Goal: Task Accomplishment & Management: Use online tool/utility

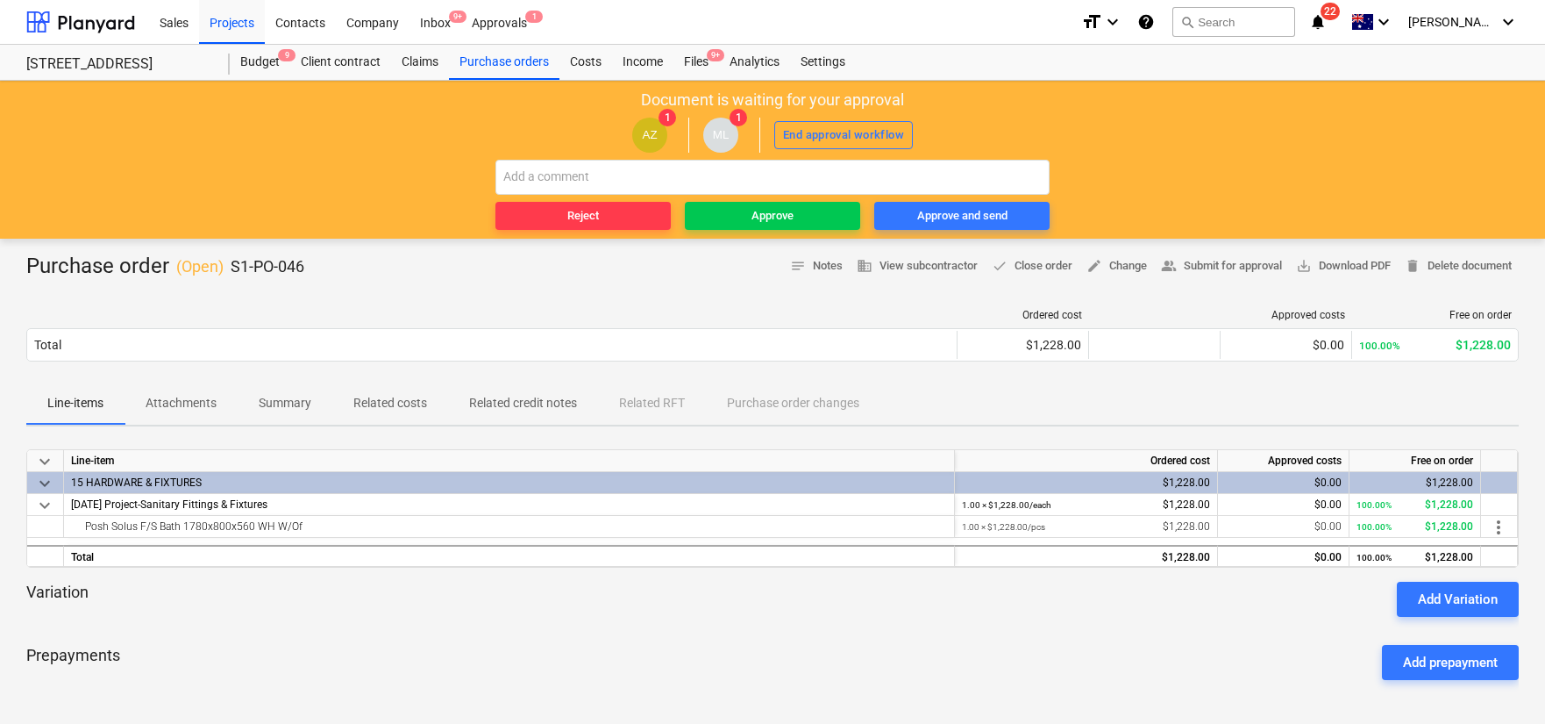
scroll to position [32, 0]
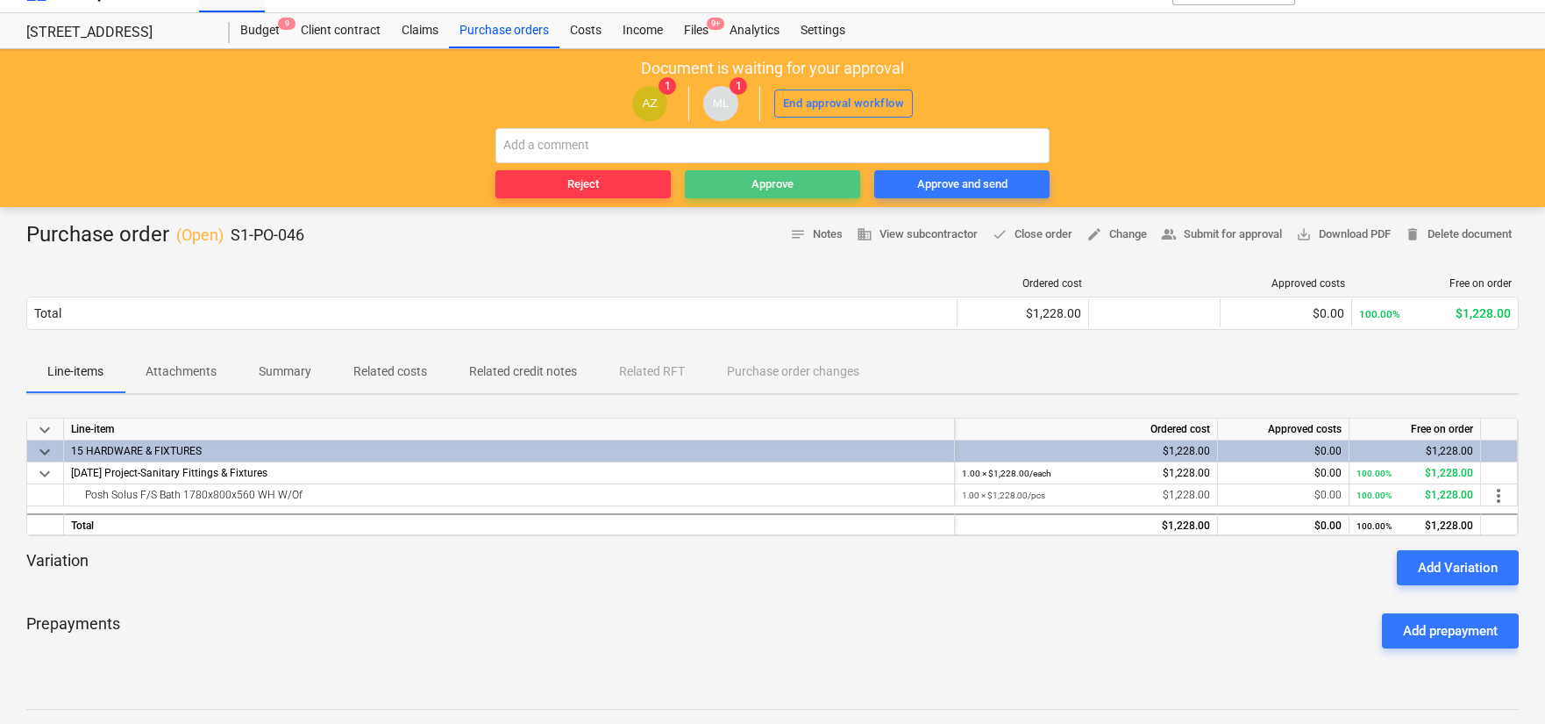
click at [734, 178] on span "Approve" at bounding box center [772, 185] width 161 height 20
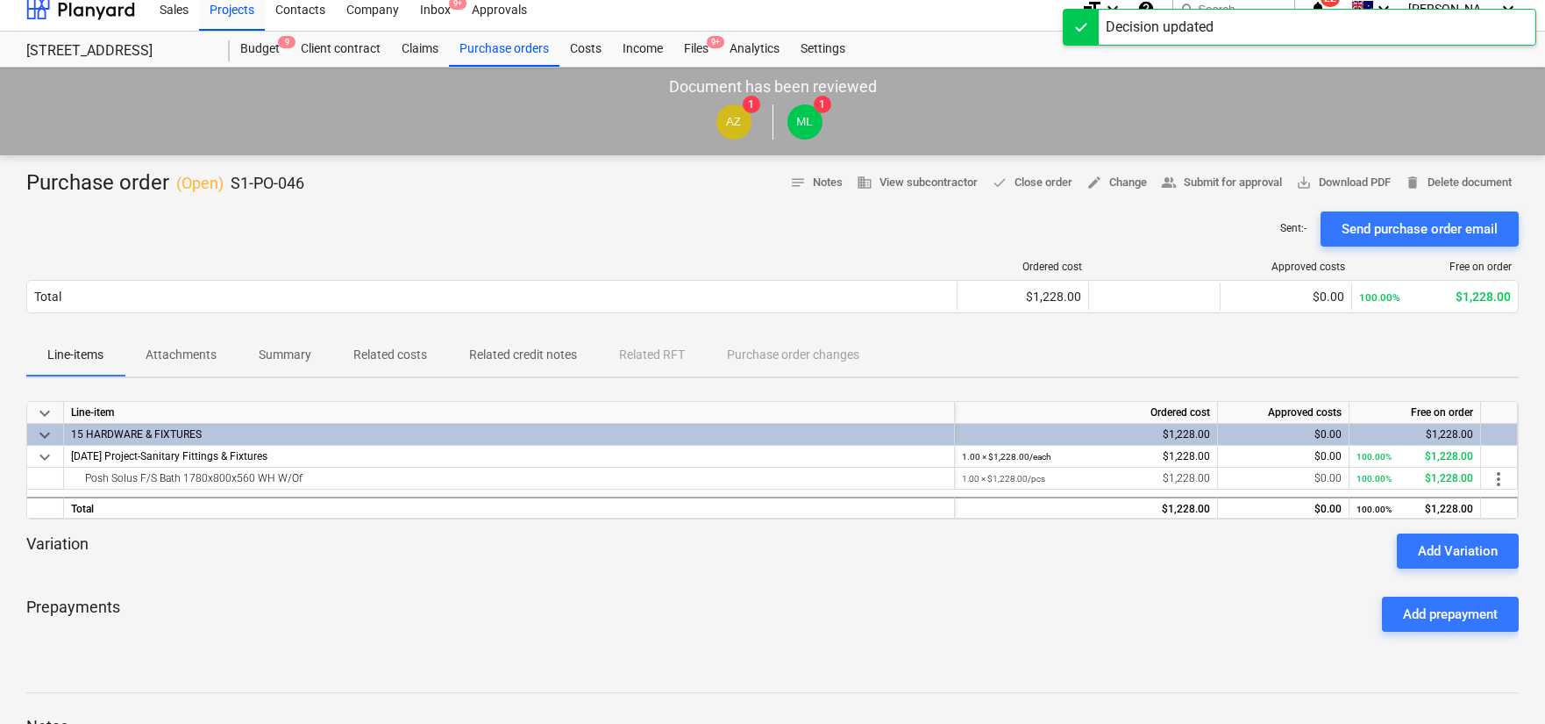
scroll to position [0, 0]
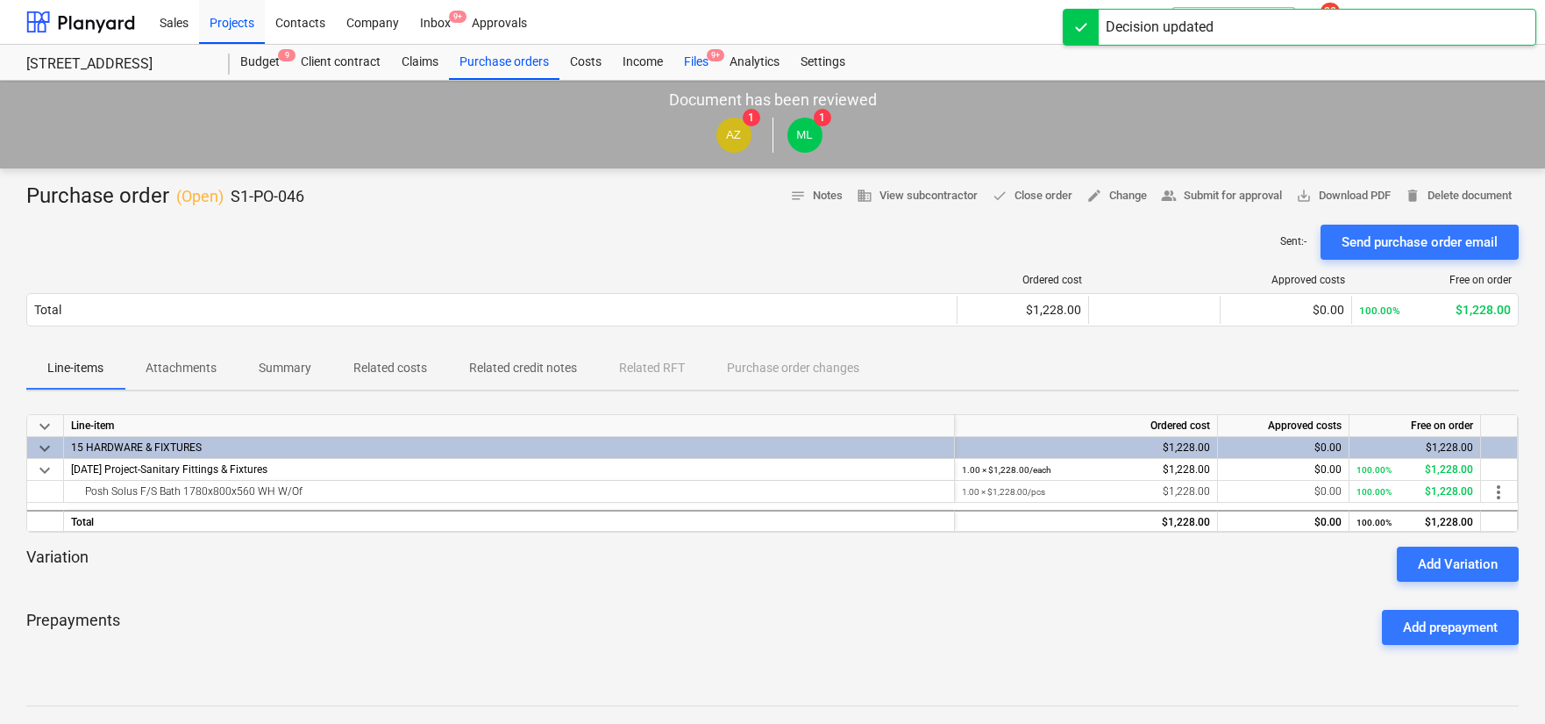
click at [684, 68] on div "Files 9+" at bounding box center [697, 62] width 46 height 35
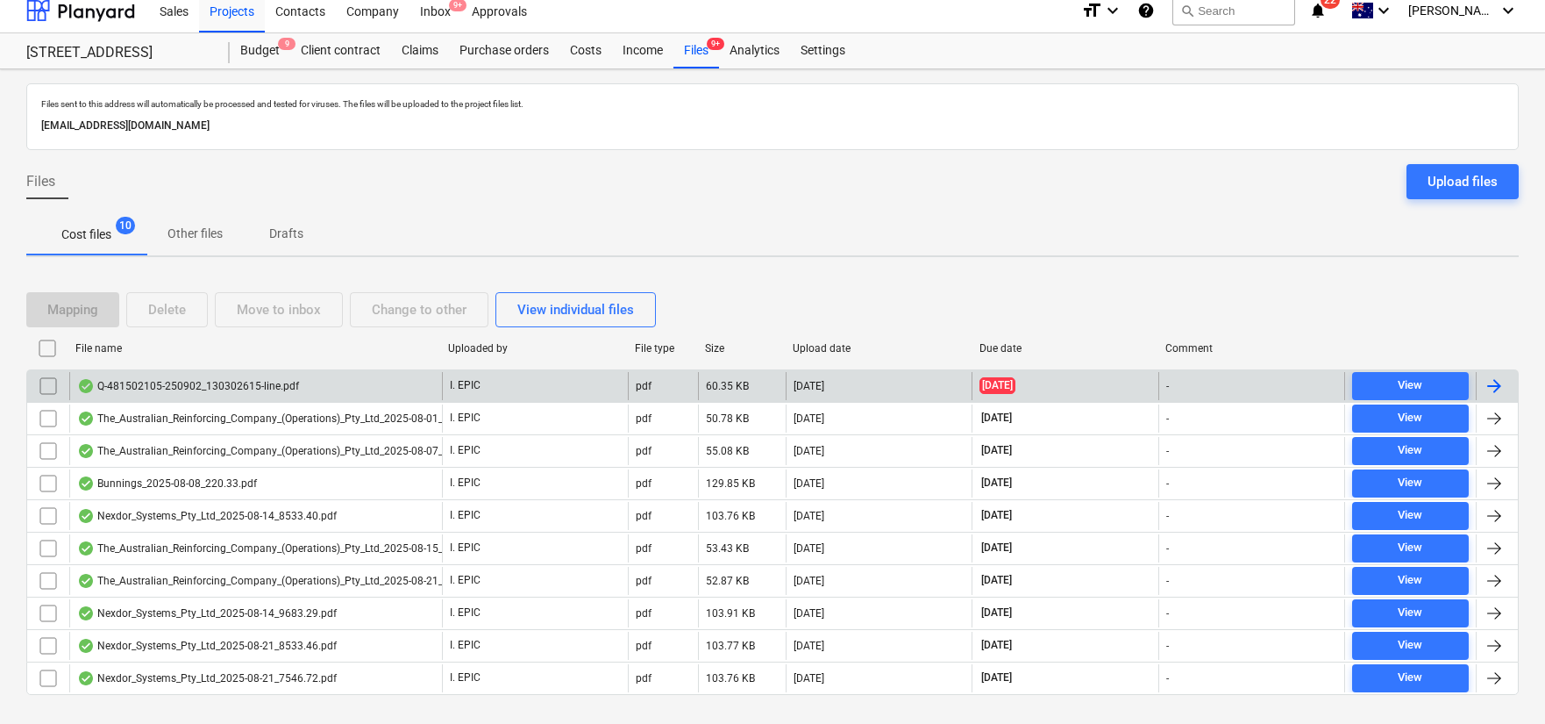
scroll to position [13, 0]
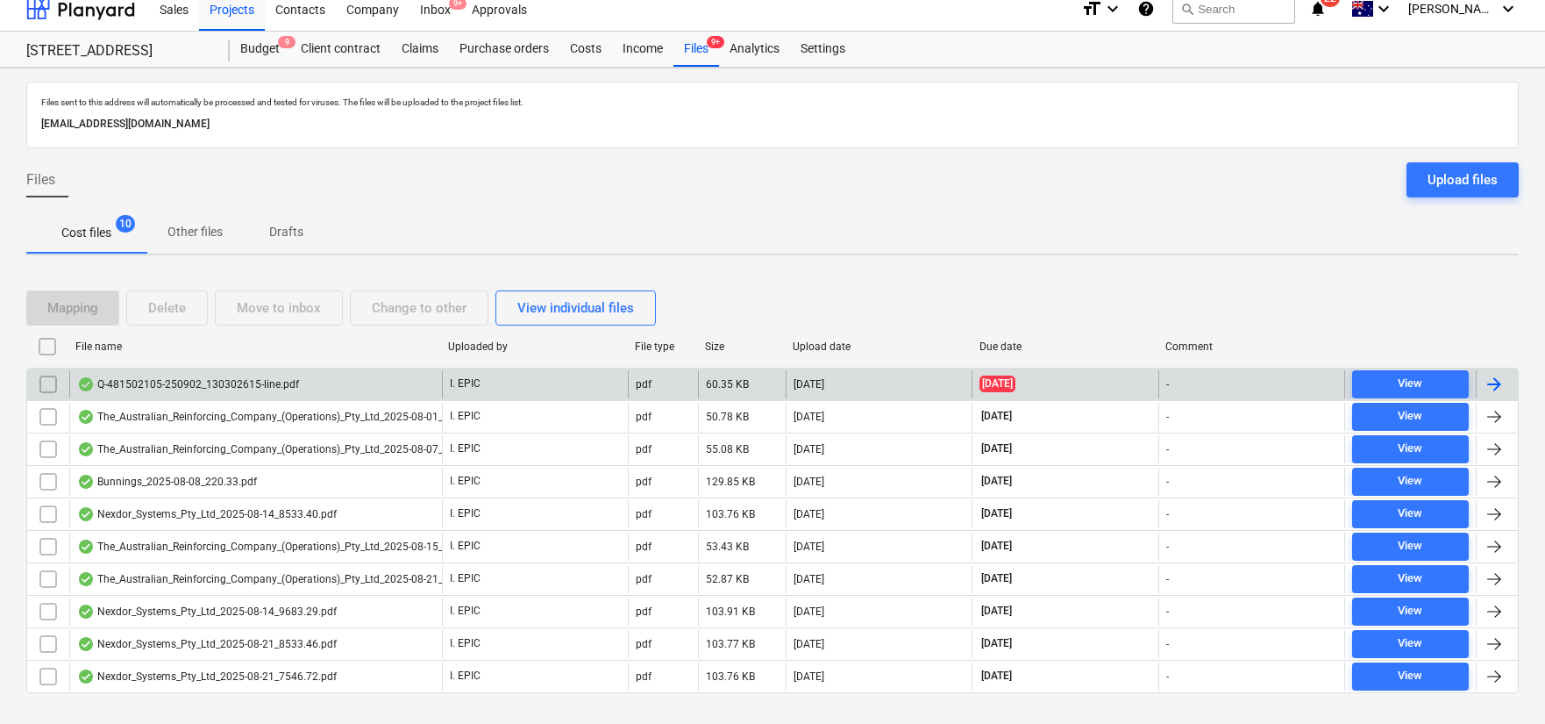
click at [265, 396] on div "Q-481502105-250902_130302615-line.pdf" at bounding box center [255, 384] width 373 height 28
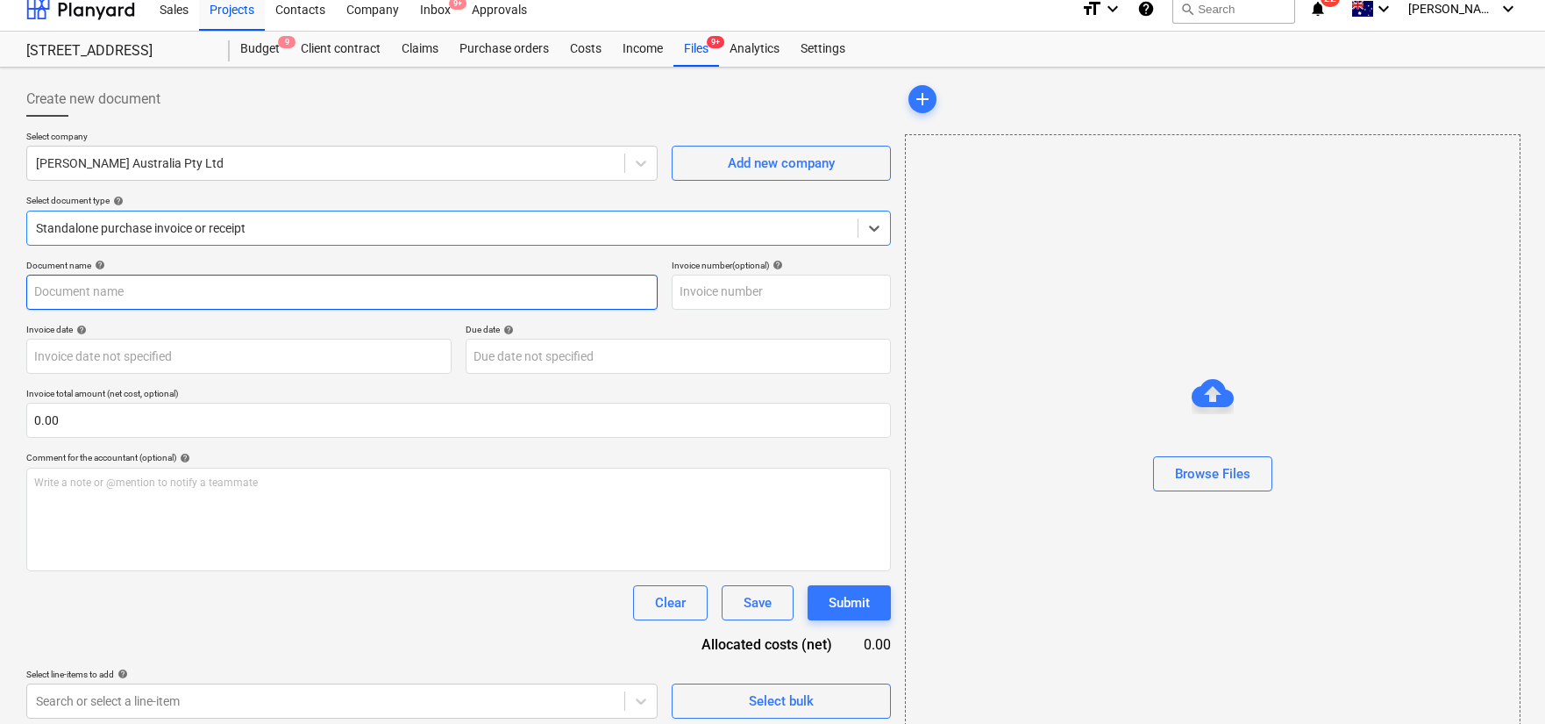
type input "481502105"
type input "[DATE]"
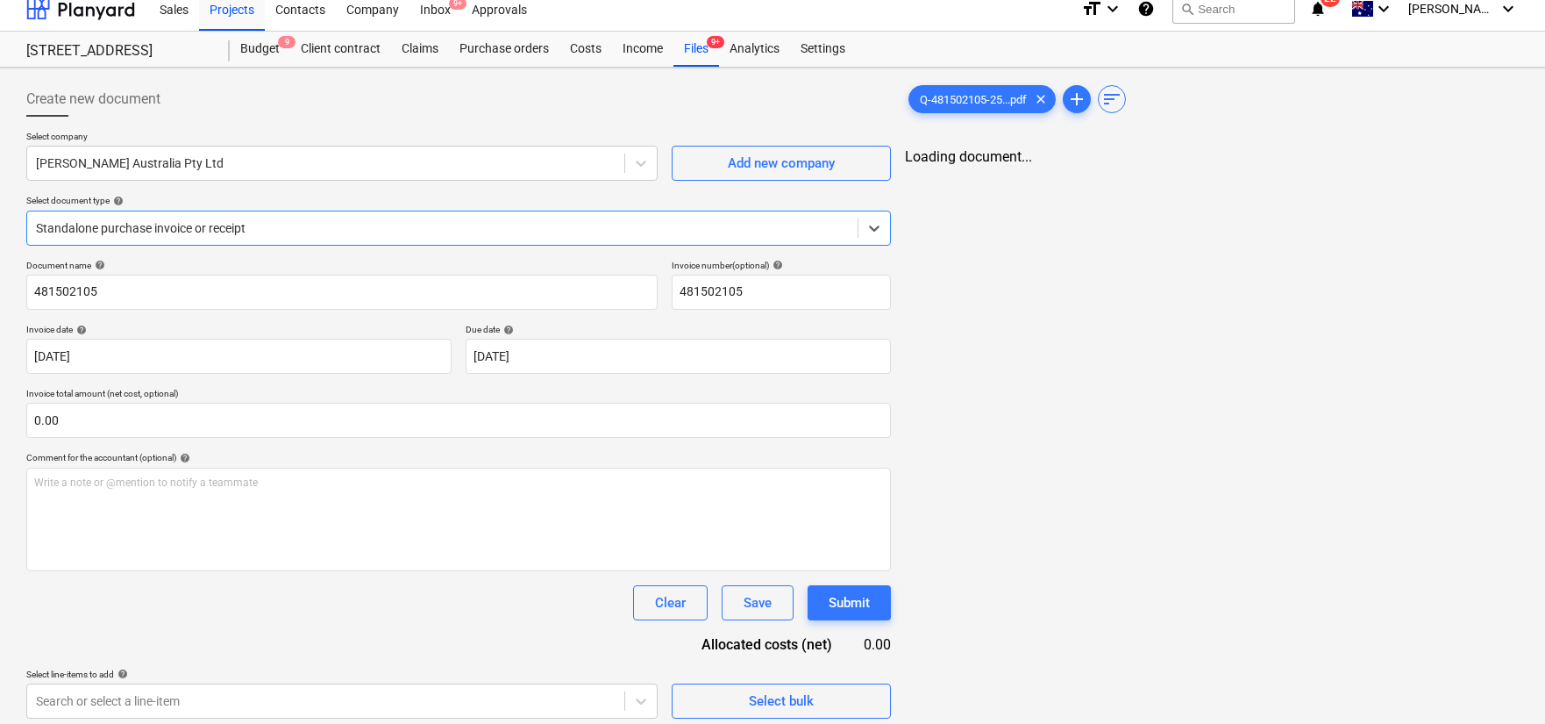
click at [588, 227] on div at bounding box center [442, 228] width 813 height 18
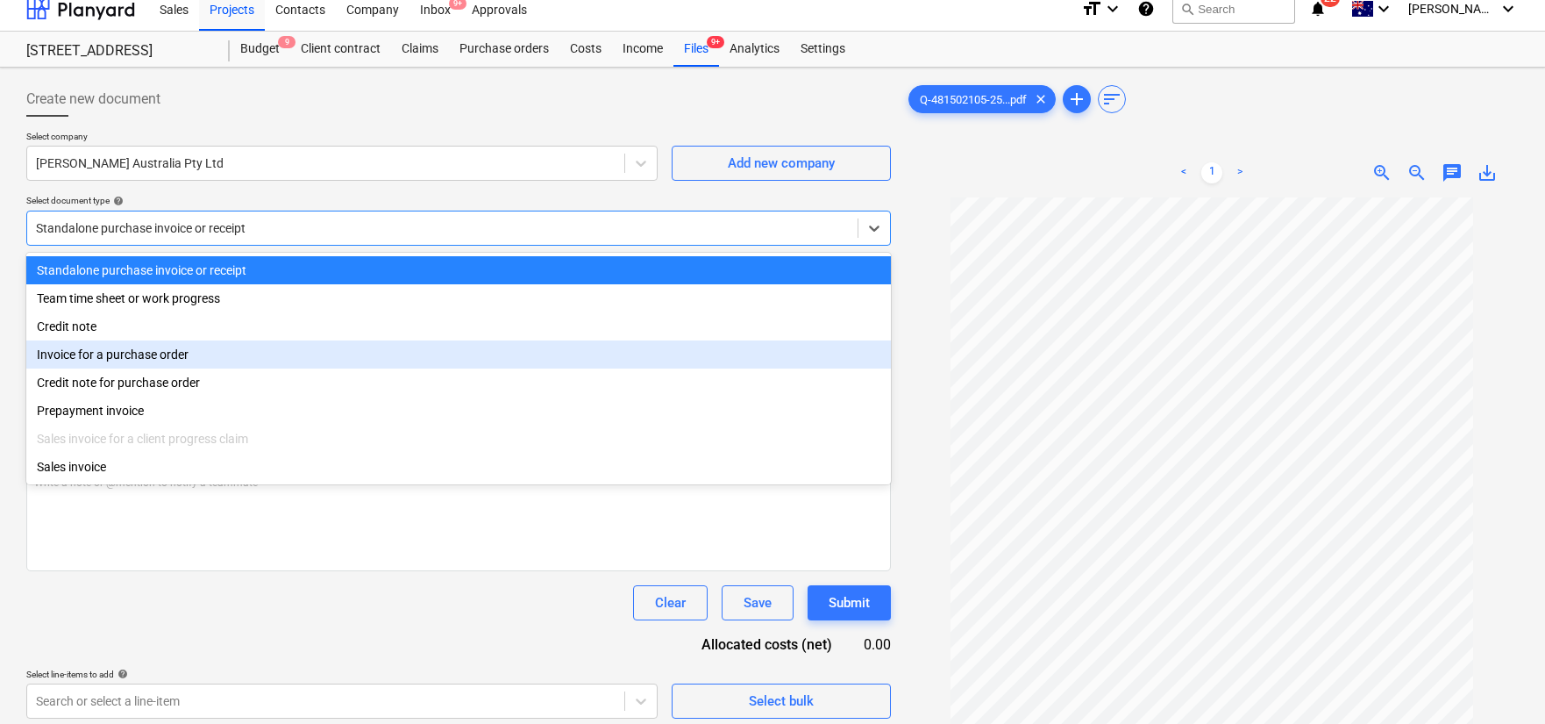
click at [538, 348] on div "Invoice for a purchase order" at bounding box center [458, 354] width 865 height 28
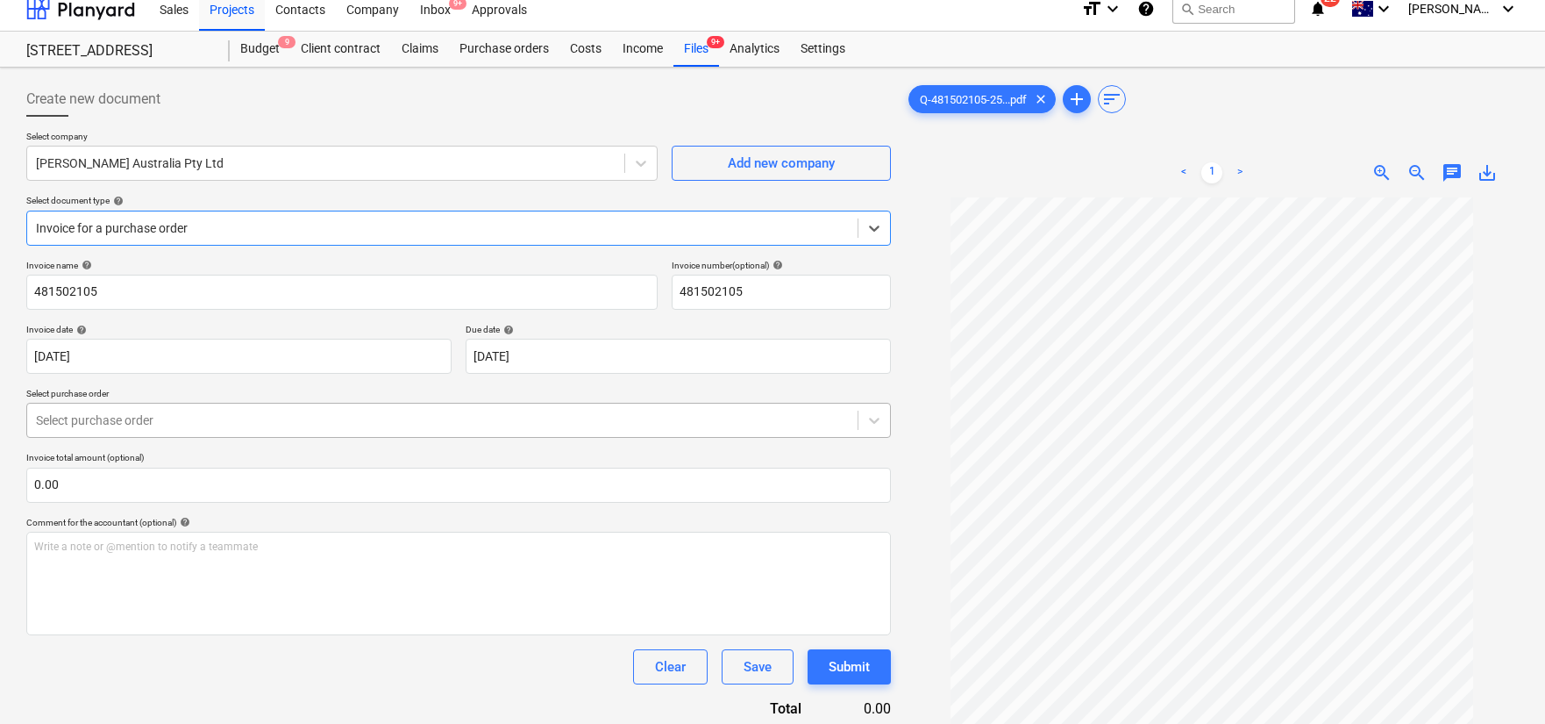
click at [425, 417] on div at bounding box center [442, 420] width 813 height 18
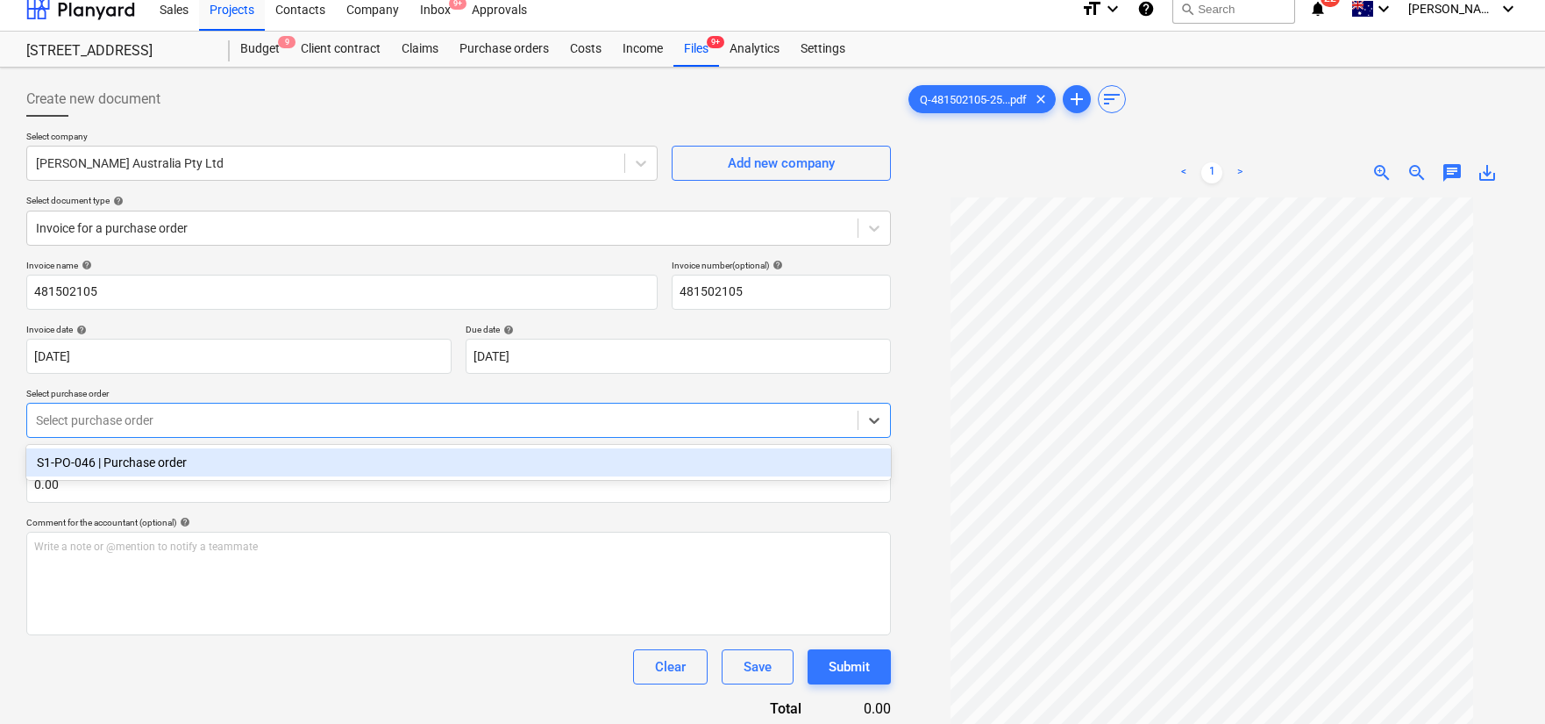
click at [417, 453] on div "S1-PO-046 | Purchase order" at bounding box center [458, 462] width 865 height 28
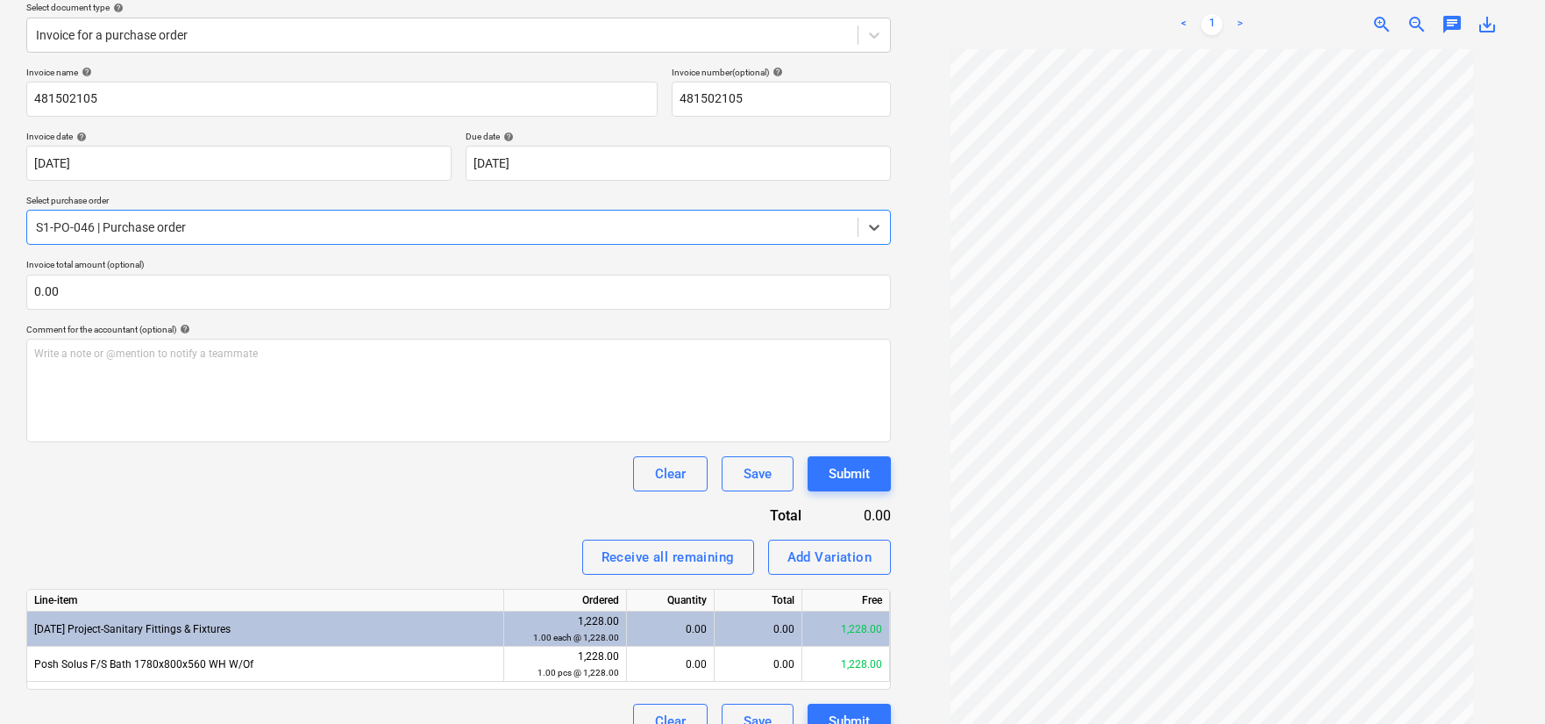
scroll to position [235, 0]
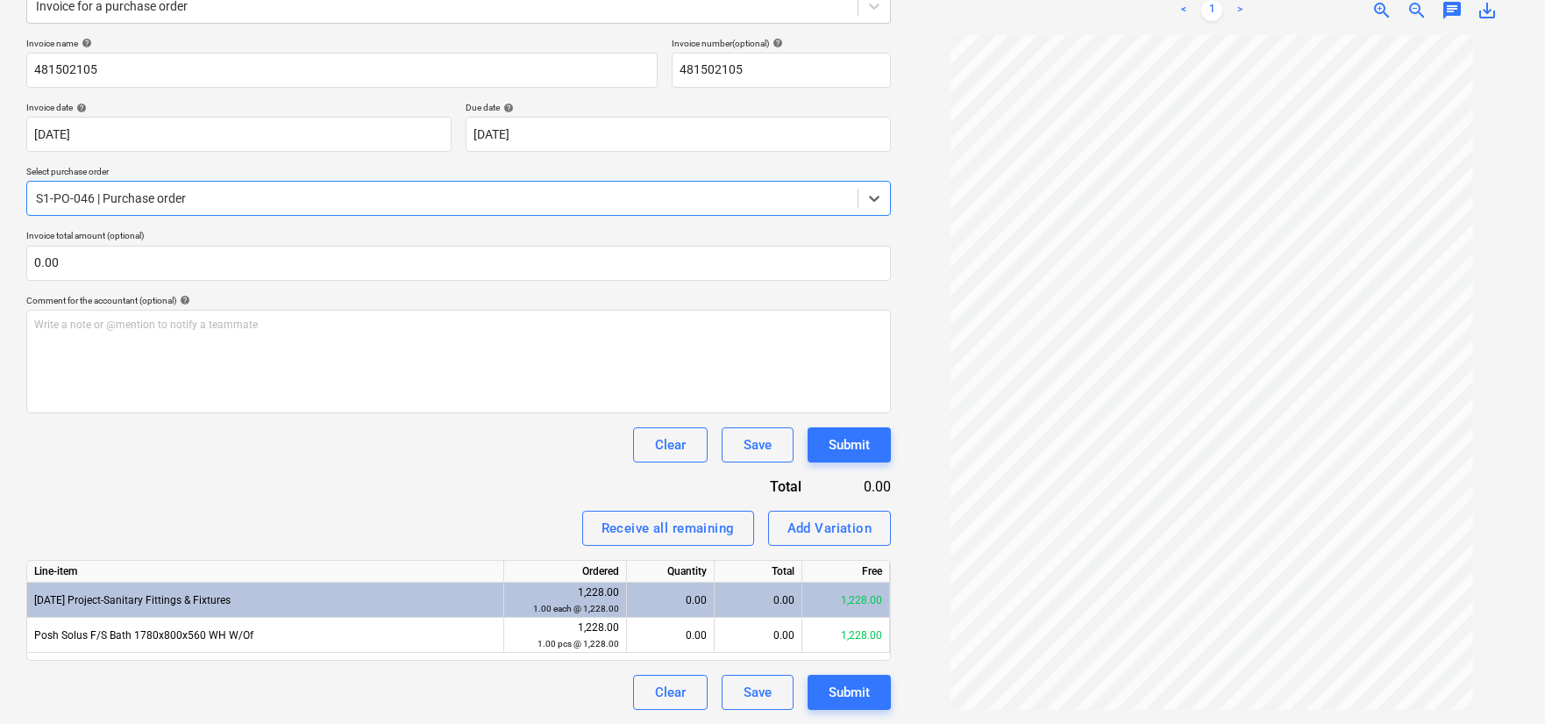
click at [666, 597] on div "0.00" at bounding box center [670, 599] width 73 height 35
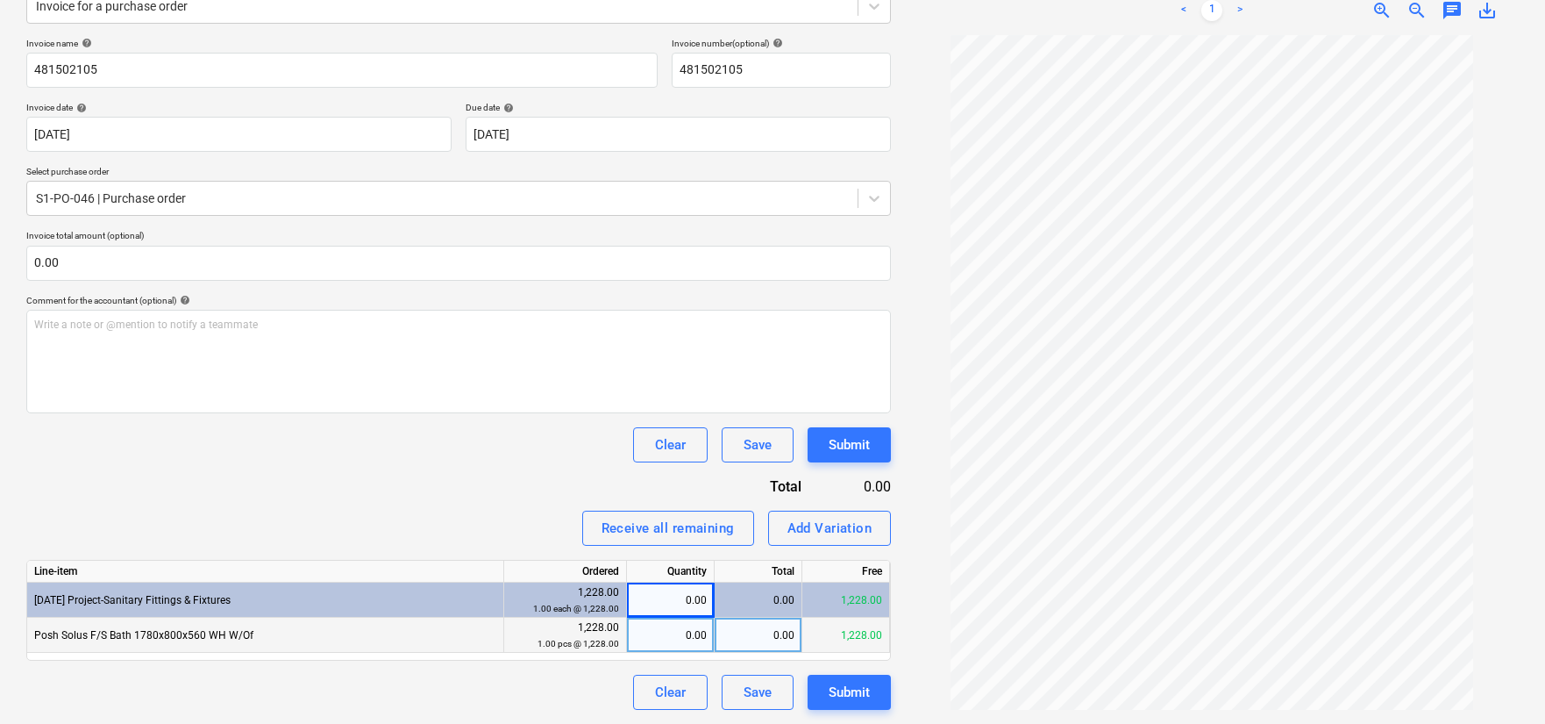
click at [736, 630] on div "0.00" at bounding box center [759, 634] width 88 height 35
click at [673, 625] on div "0.00" at bounding box center [670, 634] width 73 height 35
type input "1350.80"
click at [553, 446] on div "Clear Save Submit" at bounding box center [458, 444] width 865 height 35
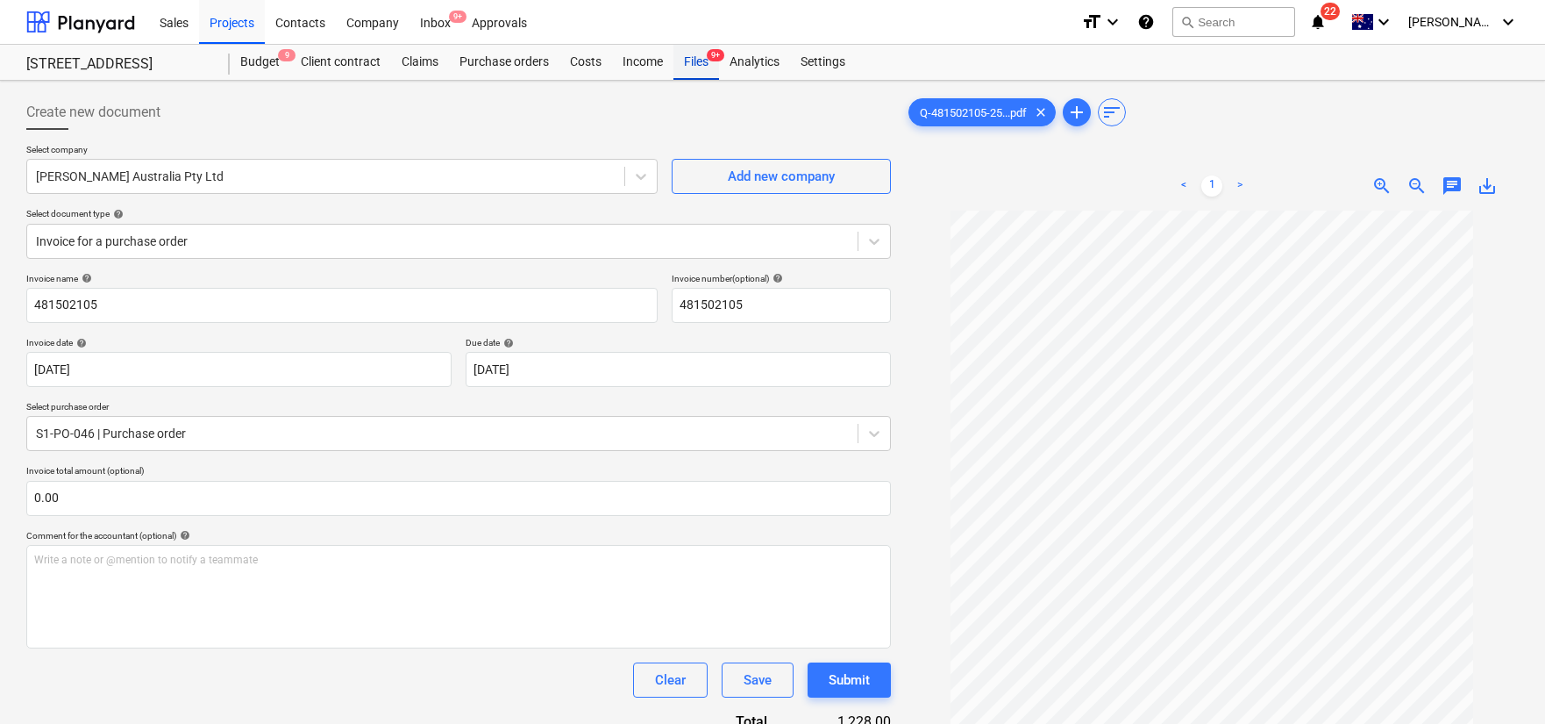
click at [683, 67] on div "Files 9+" at bounding box center [697, 62] width 46 height 35
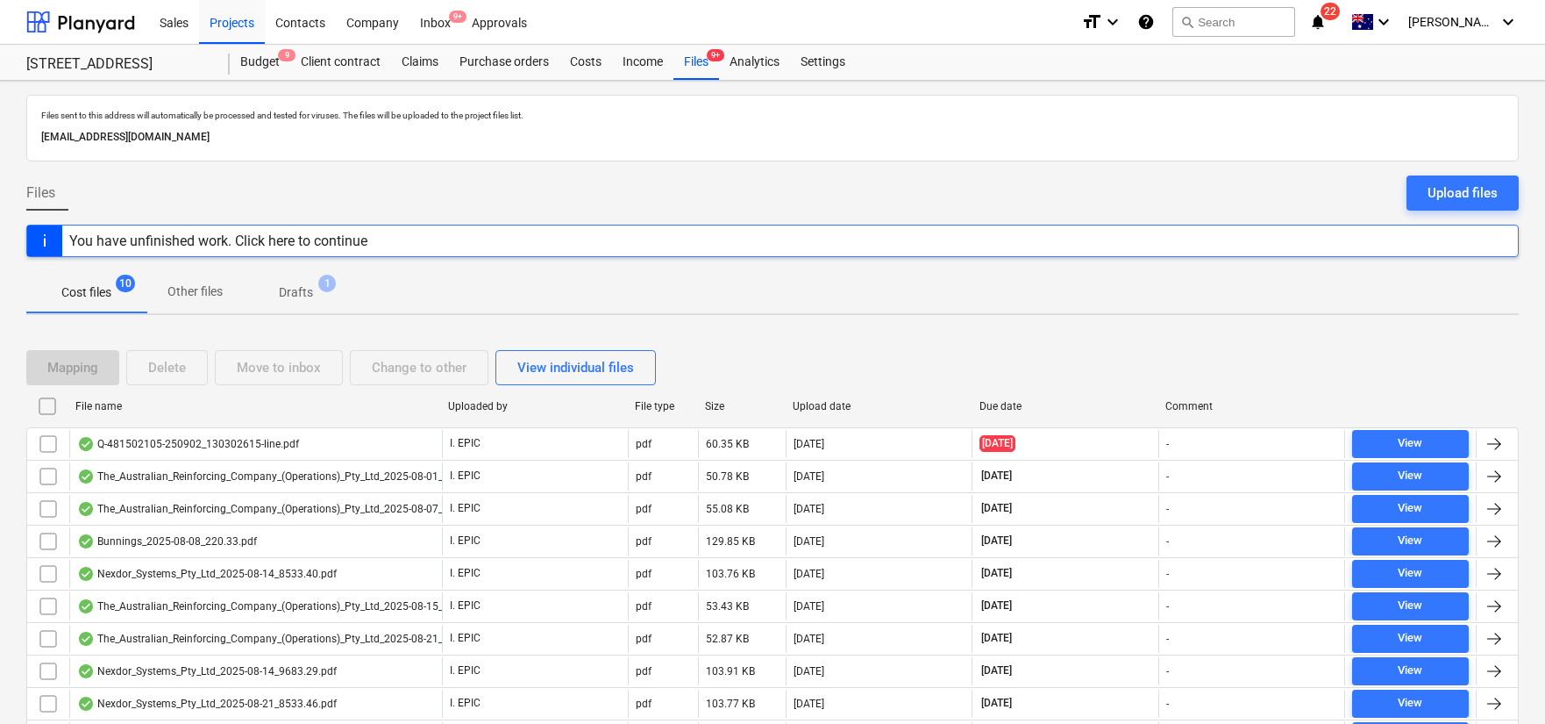
scroll to position [13, 0]
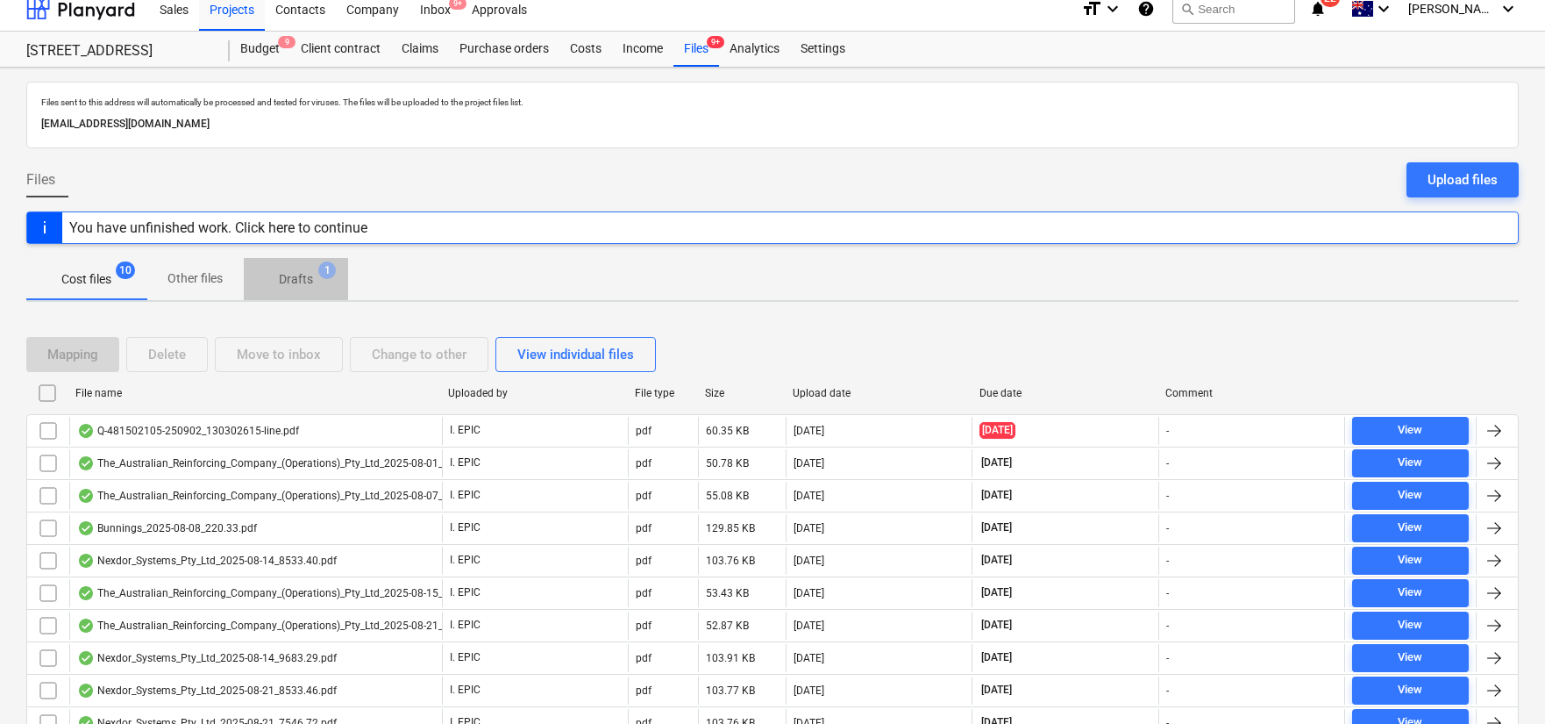
click at [306, 277] on p "Drafts" at bounding box center [296, 279] width 34 height 18
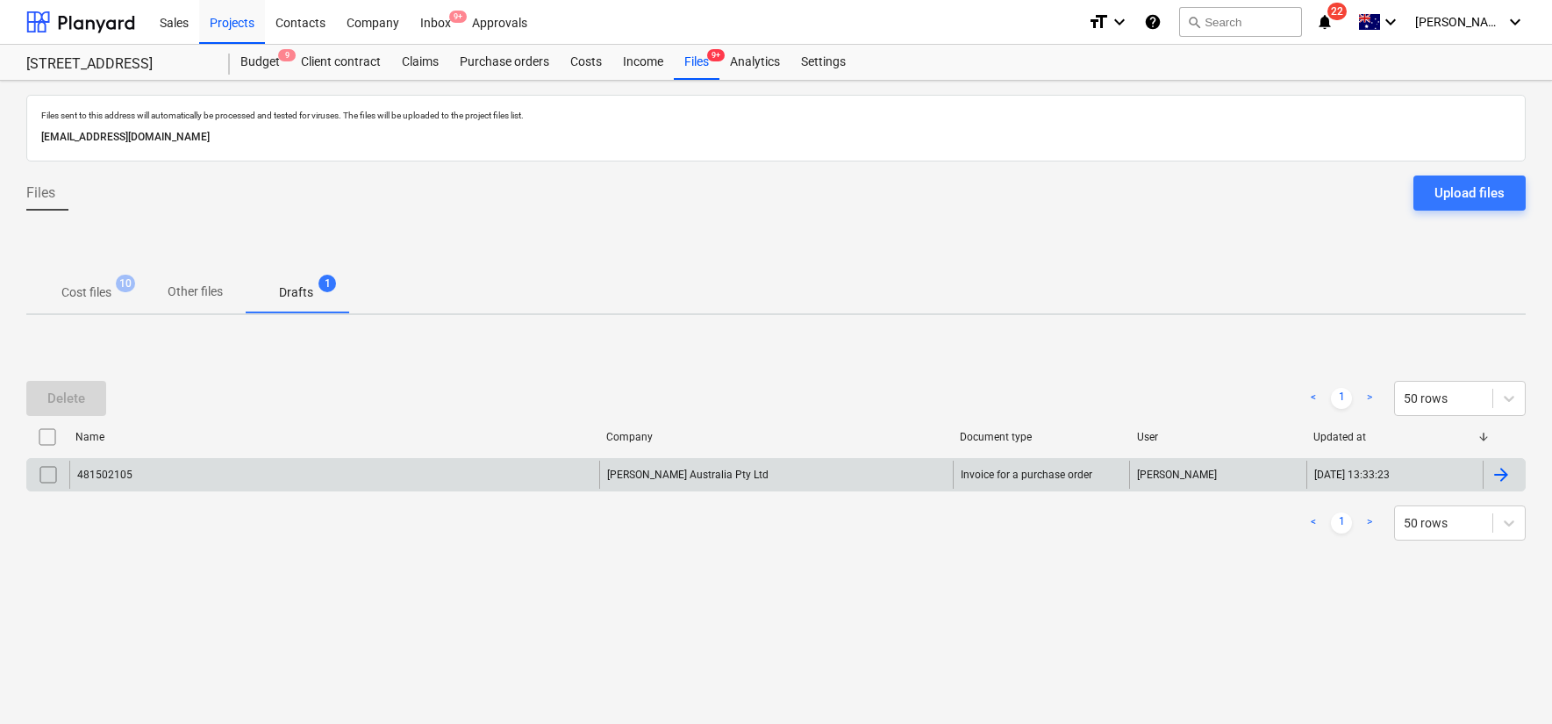
click at [45, 474] on input "checkbox" at bounding box center [48, 474] width 28 height 28
click at [100, 408] on button "Delete" at bounding box center [66, 398] width 80 height 35
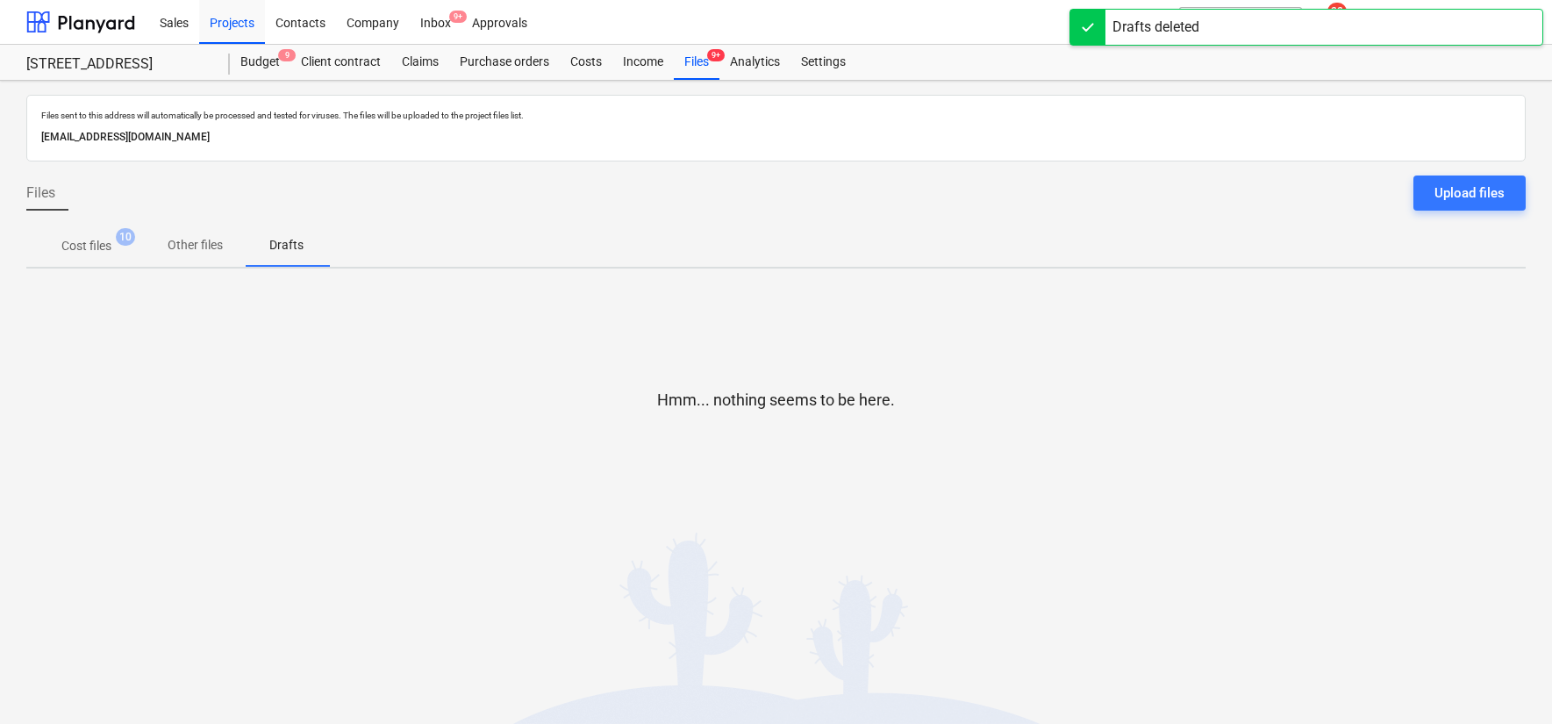
click at [94, 237] on p "Cost files" at bounding box center [86, 246] width 50 height 18
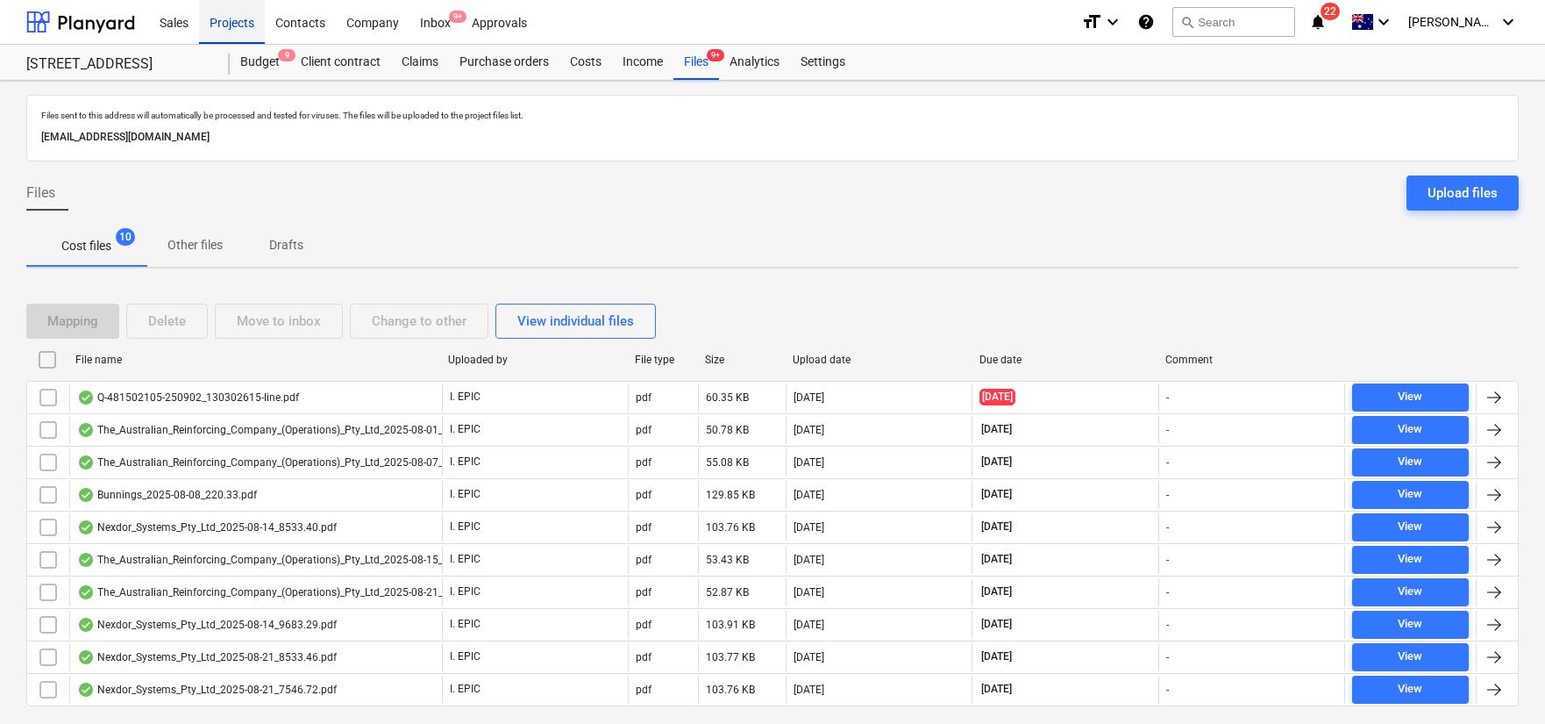
click at [238, 25] on div "Projects" at bounding box center [232, 21] width 66 height 45
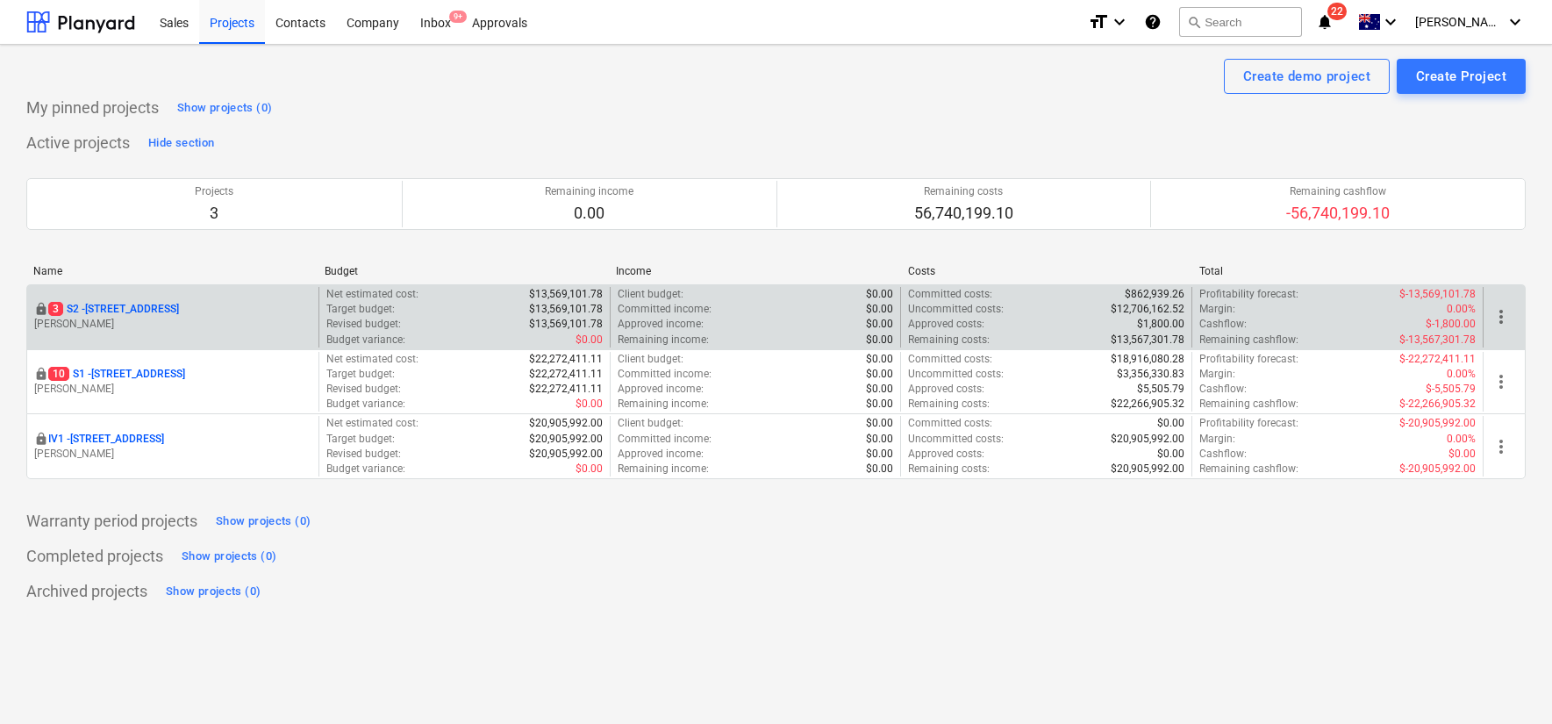
click at [166, 307] on p "[STREET_ADDRESS]" at bounding box center [113, 309] width 131 height 15
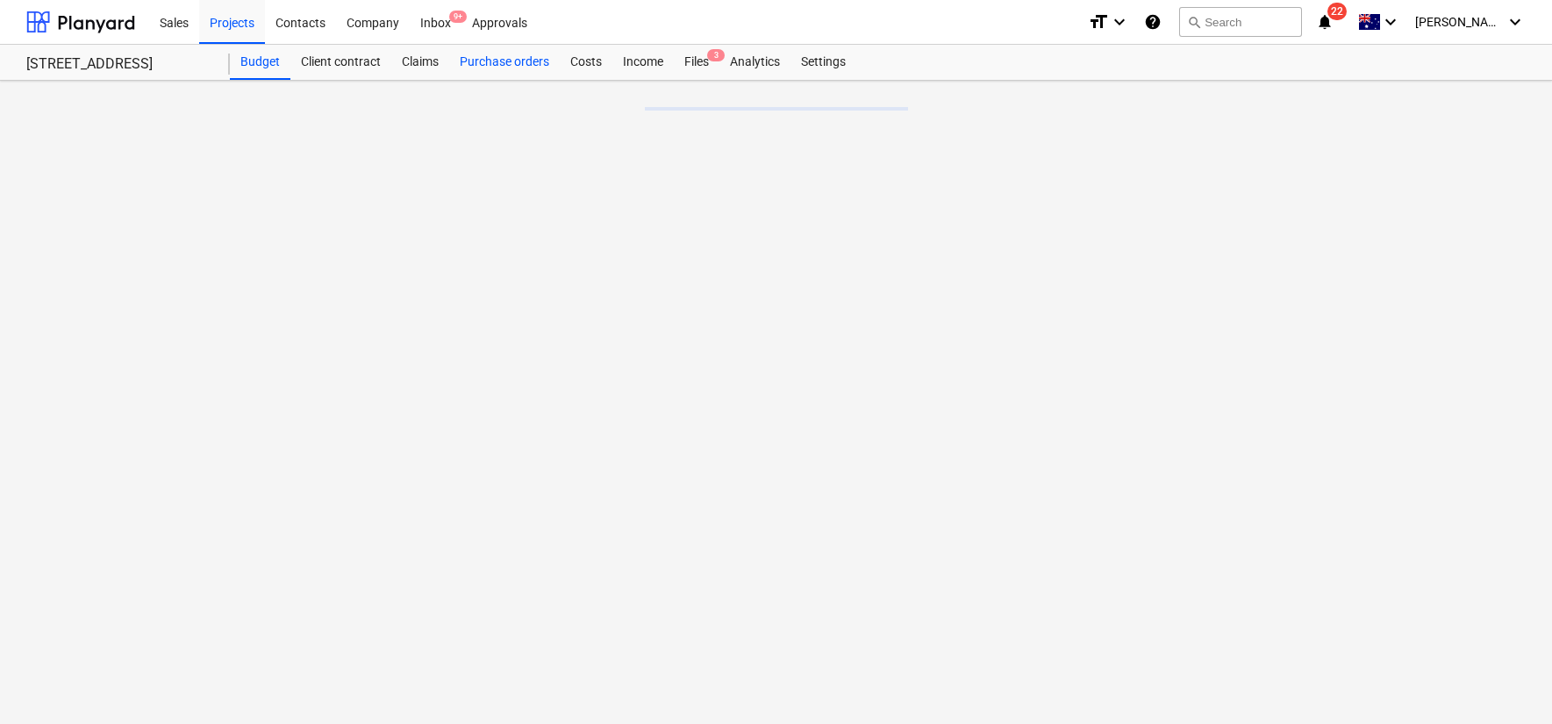
click at [497, 63] on div "Purchase orders" at bounding box center [504, 62] width 111 height 35
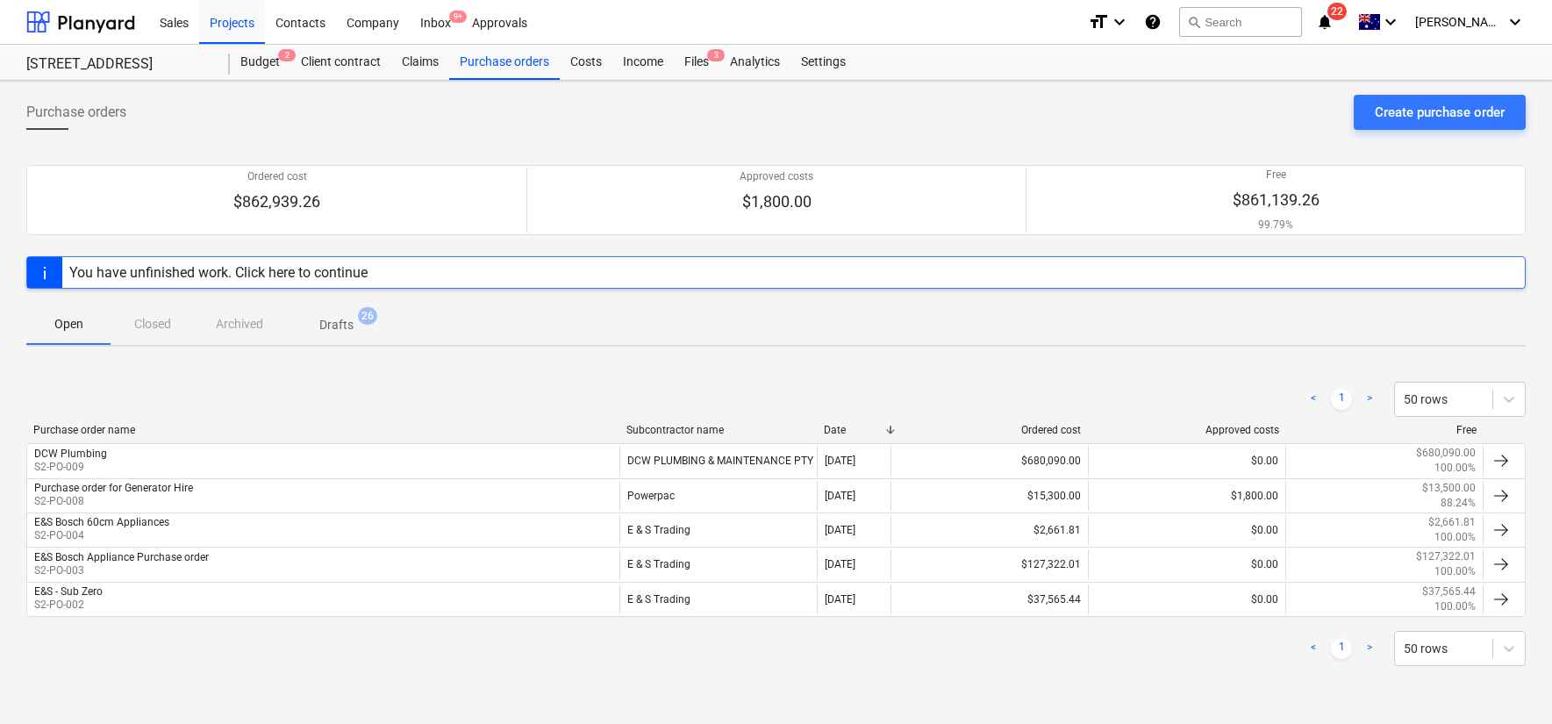
click at [353, 321] on span "Drafts 26" at bounding box center [336, 325] width 62 height 18
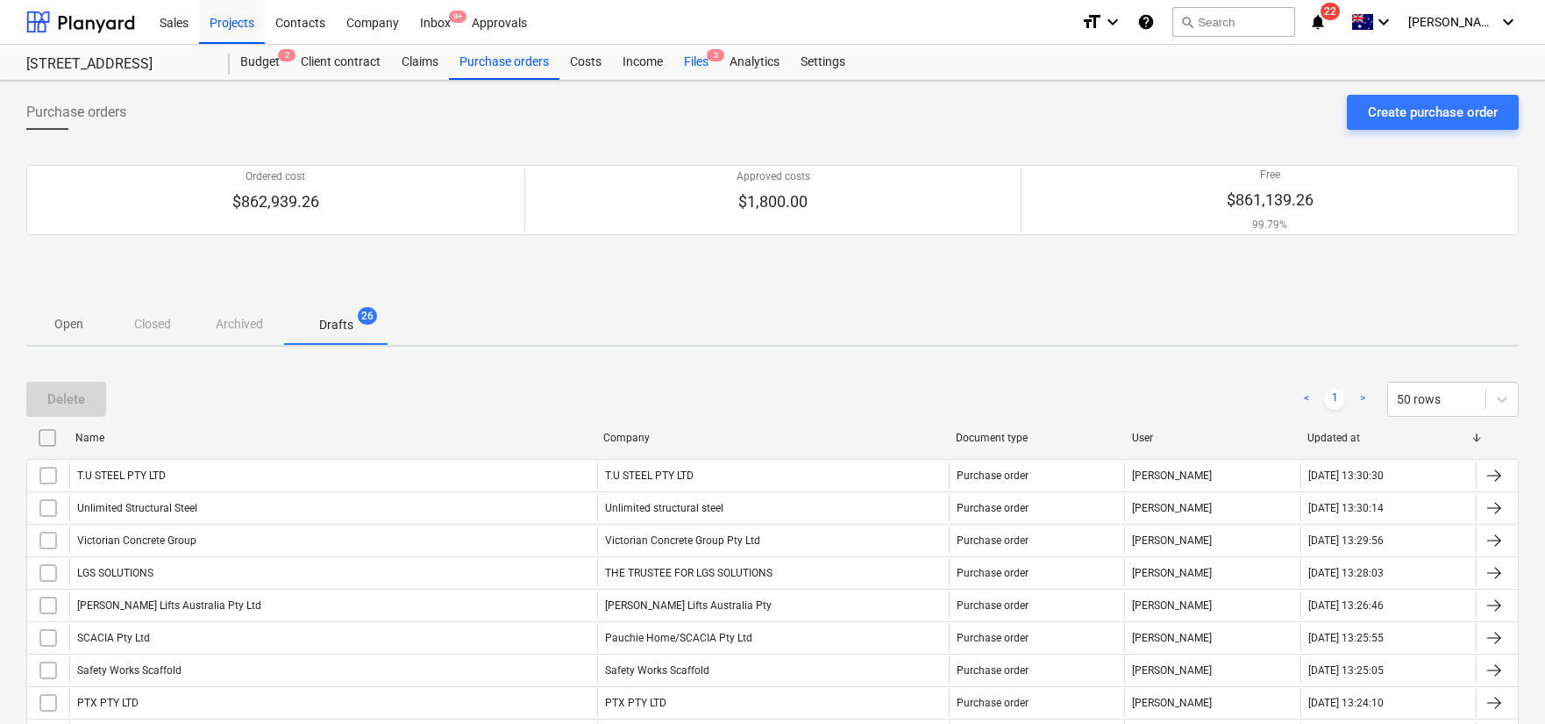
click at [708, 63] on div "Files 3" at bounding box center [697, 62] width 46 height 35
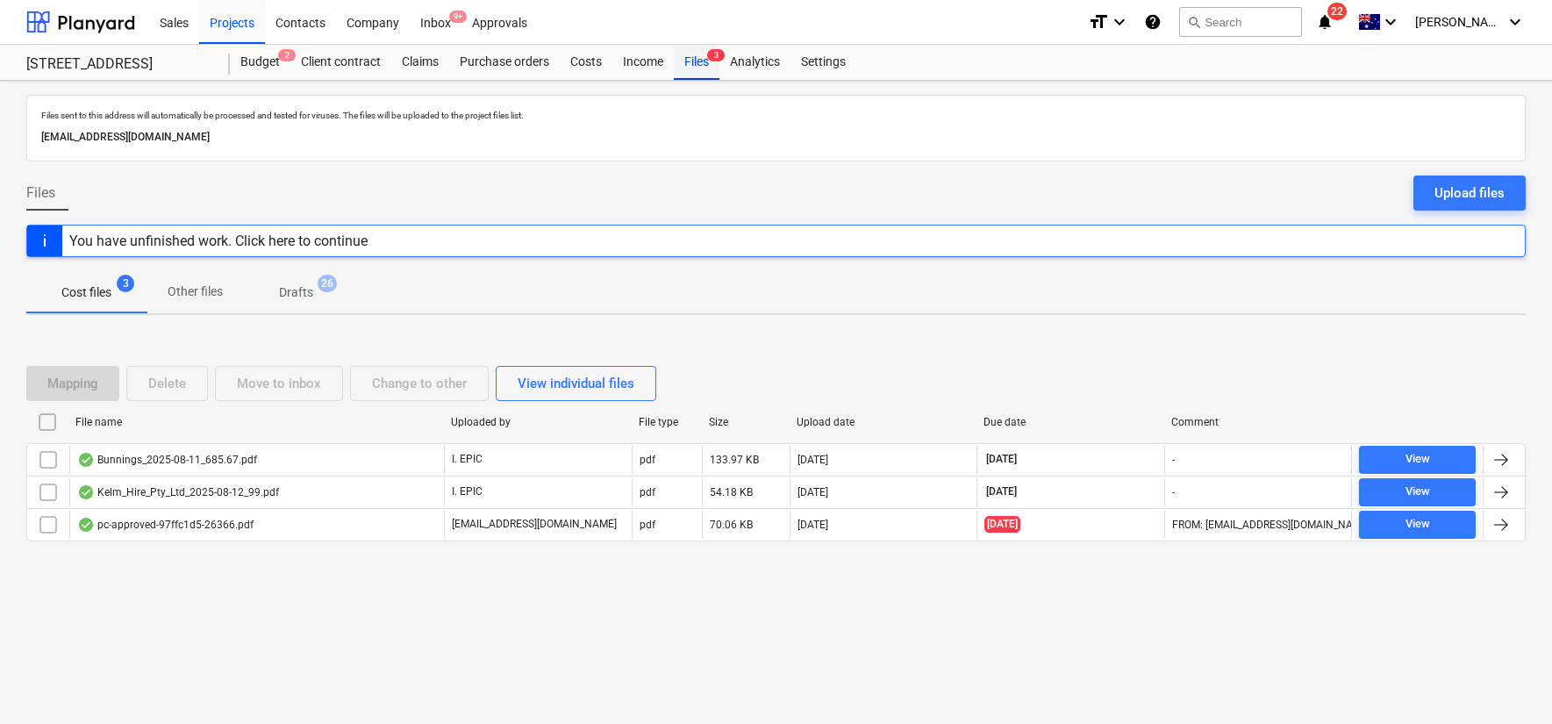
click at [704, 68] on div "Files 3" at bounding box center [697, 62] width 46 height 35
click at [523, 27] on div "Approvals 5" at bounding box center [499, 21] width 76 height 45
